Goal: Check status: Check status

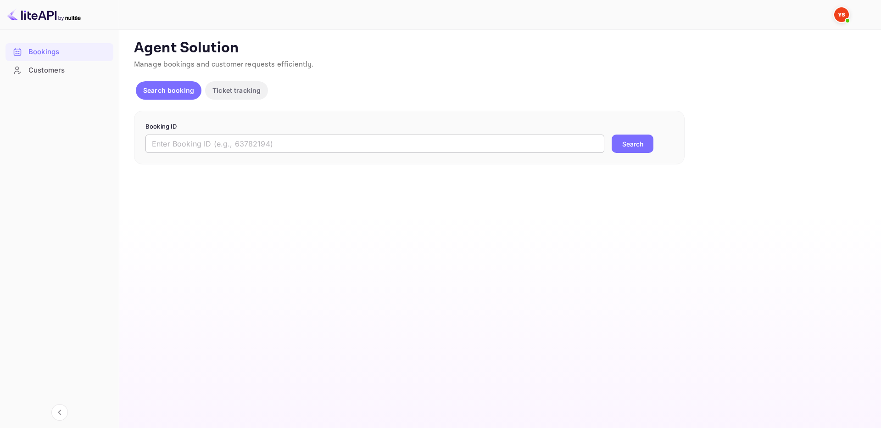
paste input "9786672"
click at [328, 145] on input "9786672" at bounding box center [374, 143] width 459 height 18
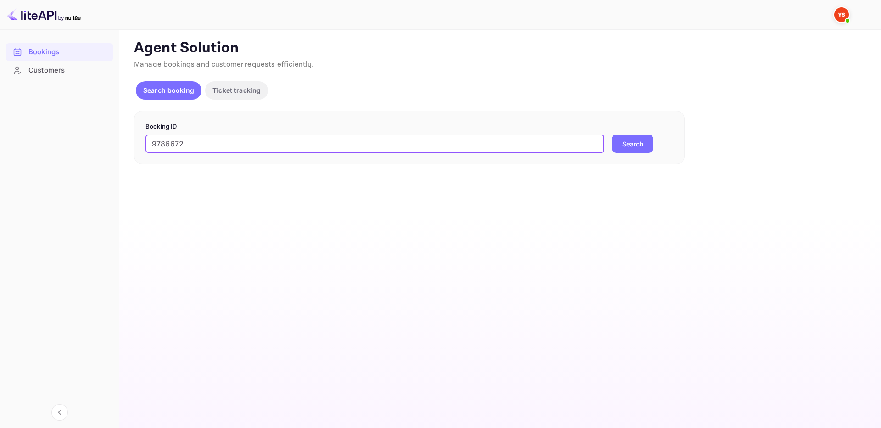
type input "9786672"
click at [612, 134] on button "Search" at bounding box center [633, 143] width 42 height 18
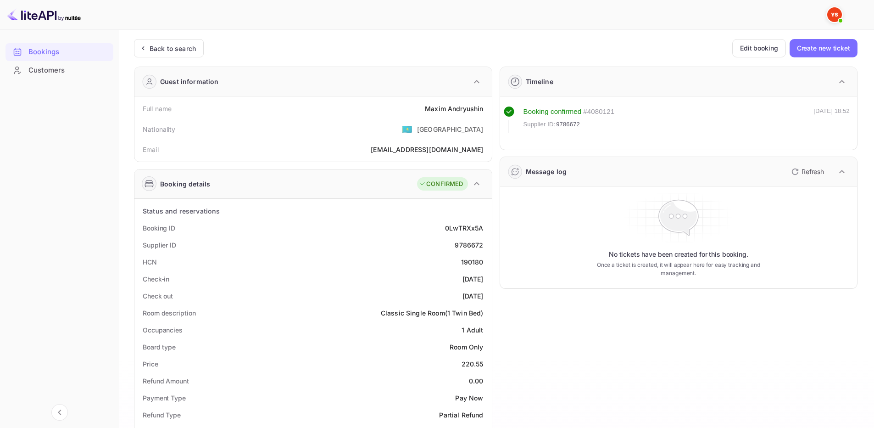
drag, startPoint x: 139, startPoint y: 224, endPoint x: 491, endPoint y: 298, distance: 359.5
copy div "Booking ID 0LwTRXx5A Supplier ID 9786672 HCN 190180 Check-in [DATE] Check out […"
drag, startPoint x: 140, startPoint y: 109, endPoint x: 485, endPoint y: 110, distance: 344.2
click at [485, 110] on div "Full name [PERSON_NAME]" at bounding box center [313, 108] width 350 height 17
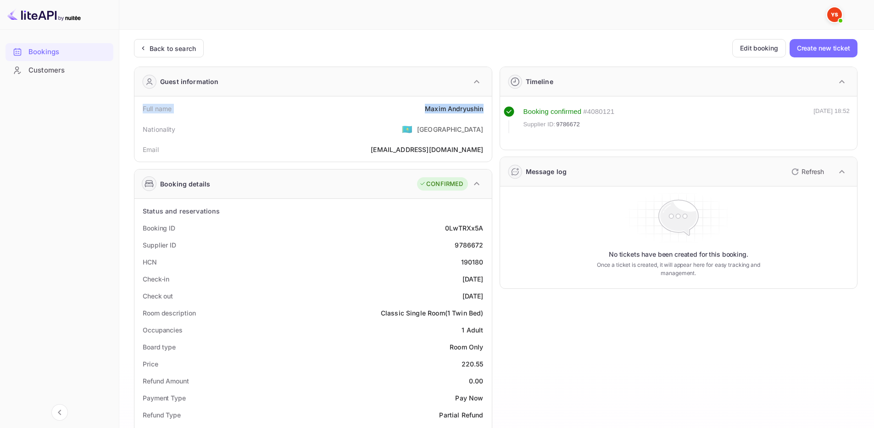
copy div "Full name [PERSON_NAME]"
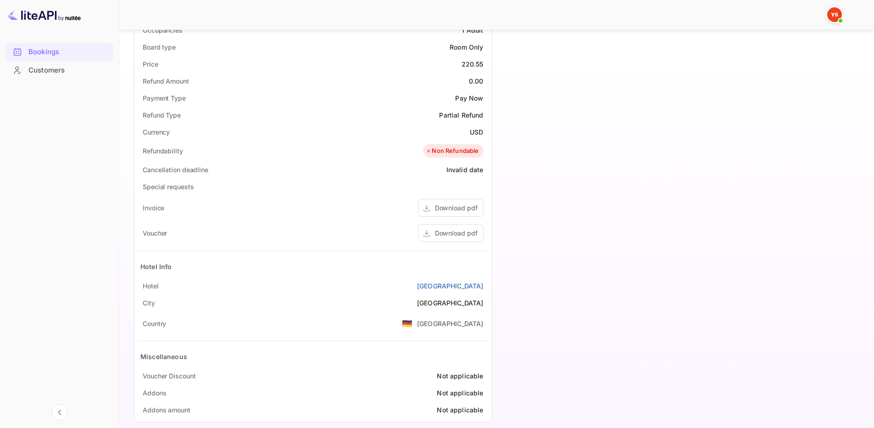
scroll to position [312, 0]
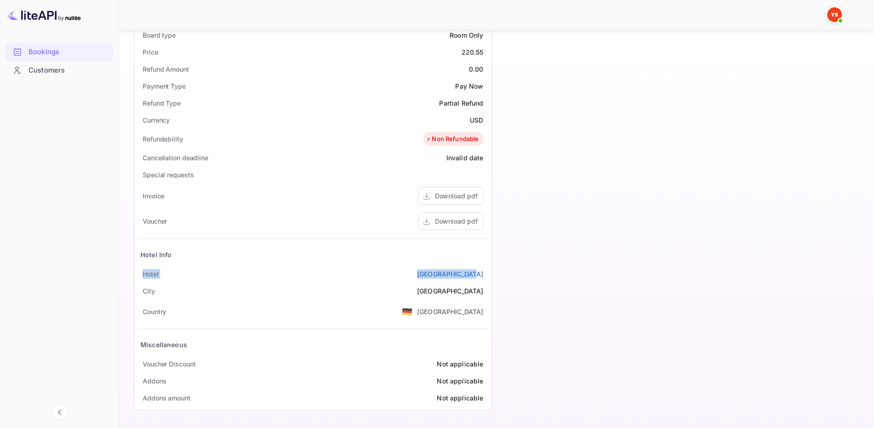
drag, startPoint x: 153, startPoint y: 274, endPoint x: 485, endPoint y: 277, distance: 331.8
click at [485, 277] on div "[GEOGRAPHIC_DATA]" at bounding box center [313, 273] width 350 height 17
copy div "[GEOGRAPHIC_DATA]"
